Goal: Obtain resource: Obtain resource

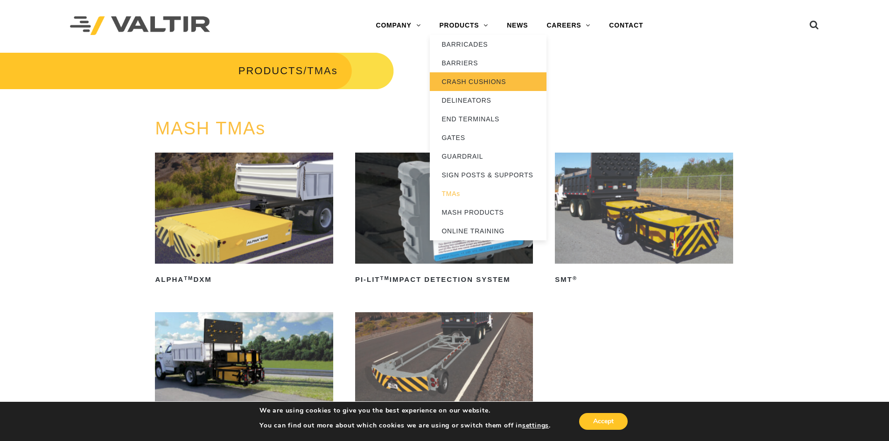
click at [468, 82] on link "CRASH CUSHIONS" at bounding box center [488, 81] width 117 height 19
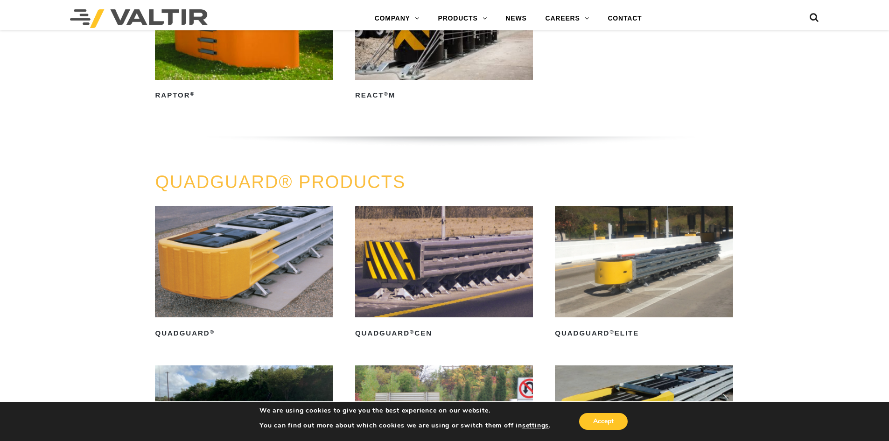
scroll to position [606, 0]
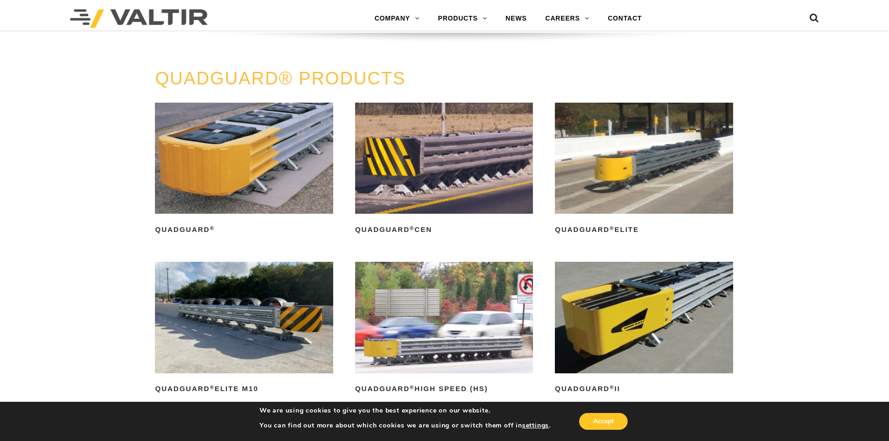
click at [232, 205] on img at bounding box center [244, 158] width 178 height 111
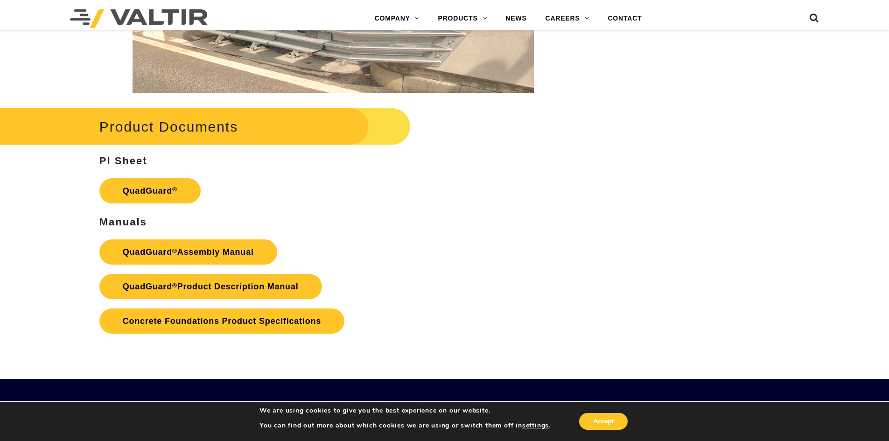
scroll to position [1913, 0]
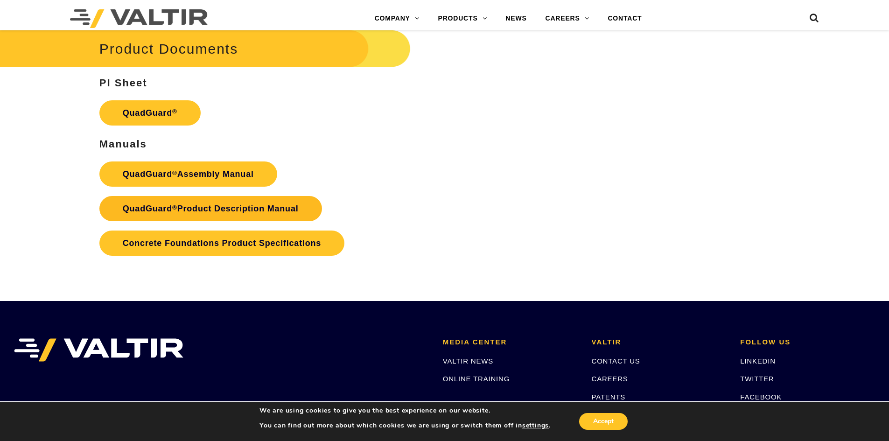
click at [215, 213] on link "QuadGuard ® Product Description Manual" at bounding box center [210, 208] width 222 height 25
